Goal: Find contact information

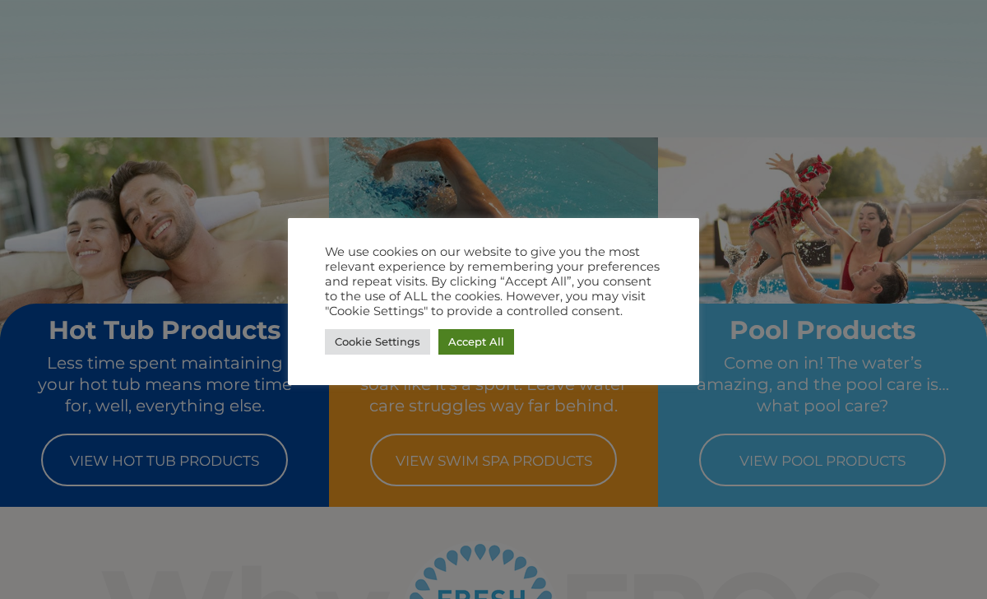
click at [489, 339] on link "Accept All" at bounding box center [476, 341] width 76 height 25
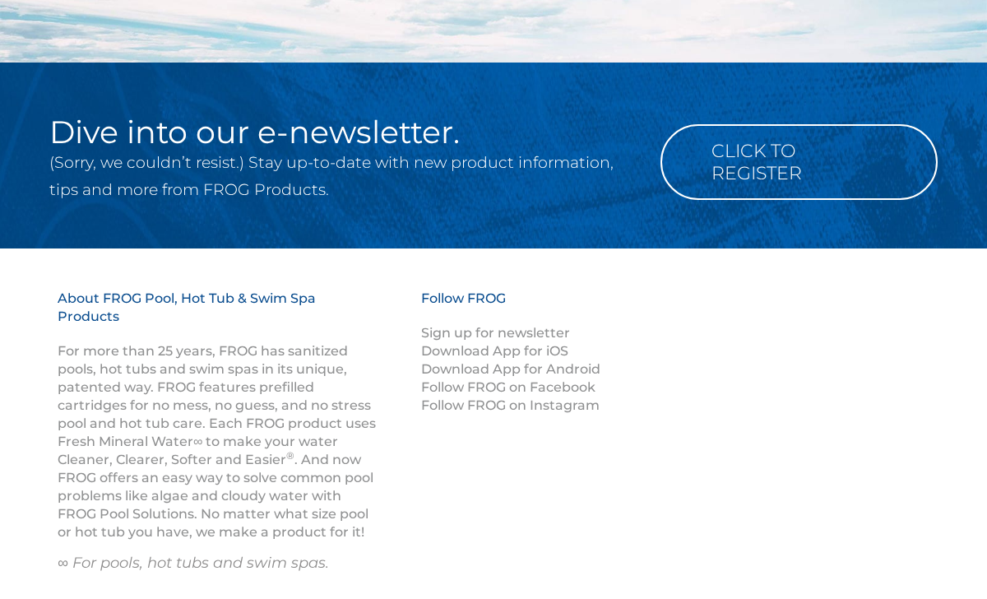
scroll to position [2211, 0]
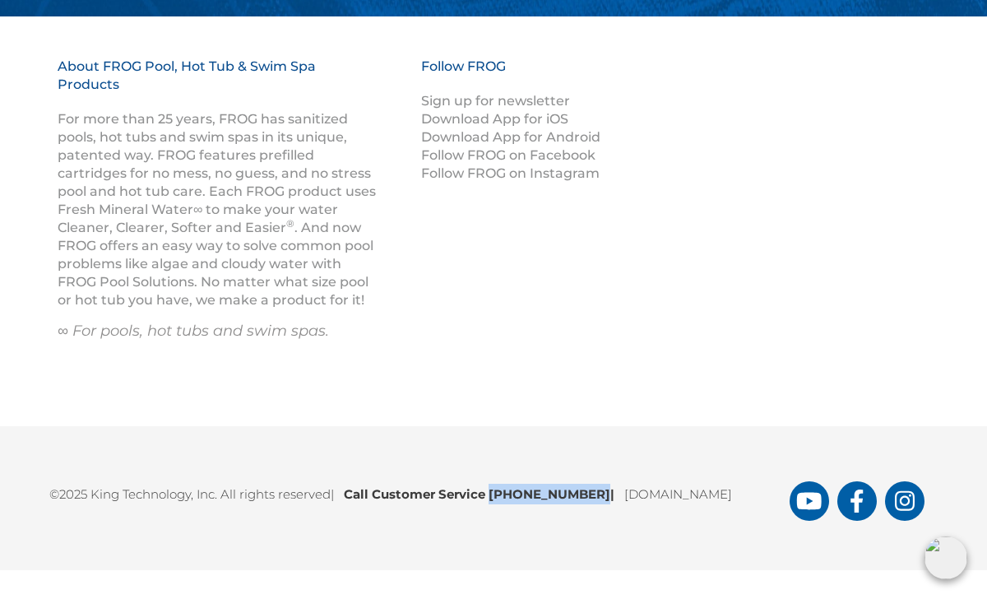
drag, startPoint x: 499, startPoint y: 491, endPoint x: 588, endPoint y: 497, distance: 89.1
click at [588, 497] on b "Call Customer Service 1-800-222-0169 |" at bounding box center [484, 494] width 280 height 16
copy b "1-800-222-0169"
click at [692, 498] on link "[DOMAIN_NAME]" at bounding box center [678, 494] width 108 height 16
